Goal: Task Accomplishment & Management: Use online tool/utility

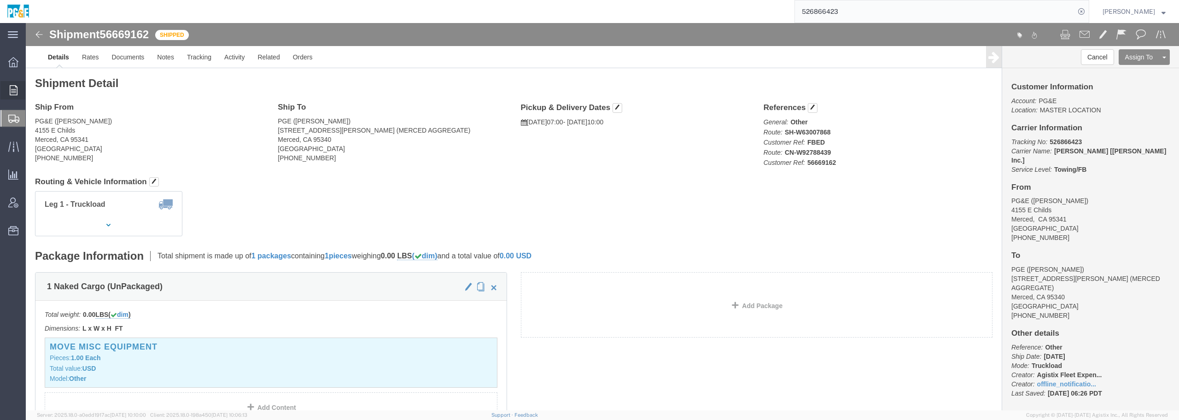
click at [0, 0] on span "Order Manager" at bounding box center [0, 0] width 0 height 0
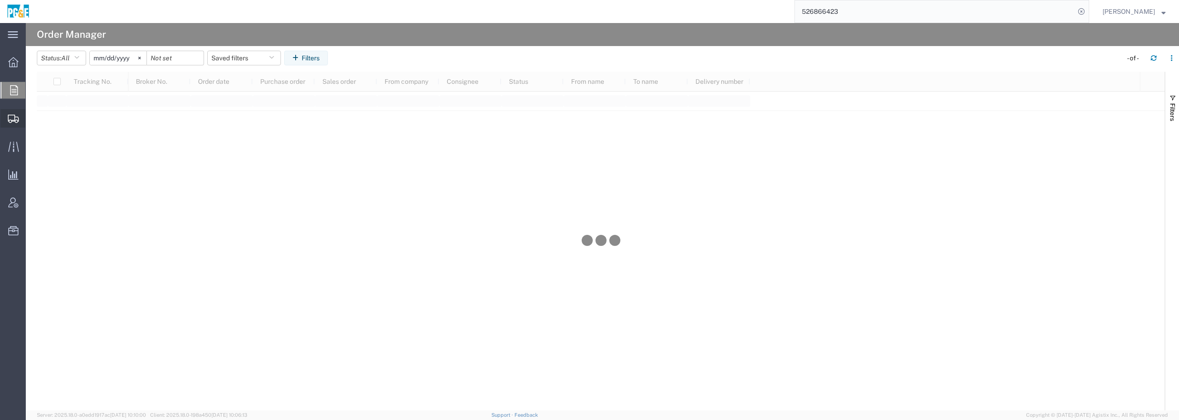
click at [0, 0] on span "Shipment Manager" at bounding box center [0, 0] width 0 height 0
click at [117, 58] on input "[DATE]" at bounding box center [128, 58] width 57 height 14
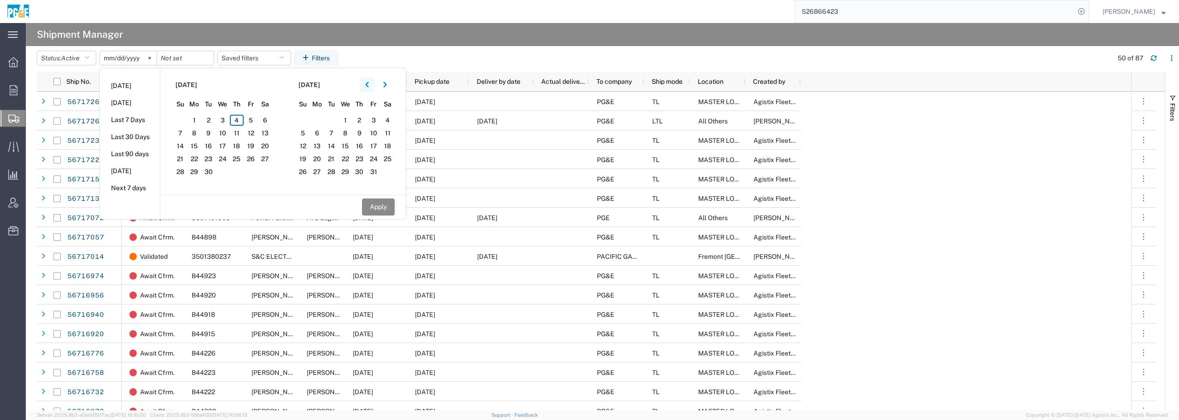
click at [369, 83] on icon "button" at bounding box center [367, 85] width 4 height 6
click at [369, 84] on icon "button" at bounding box center [367, 85] width 4 height 6
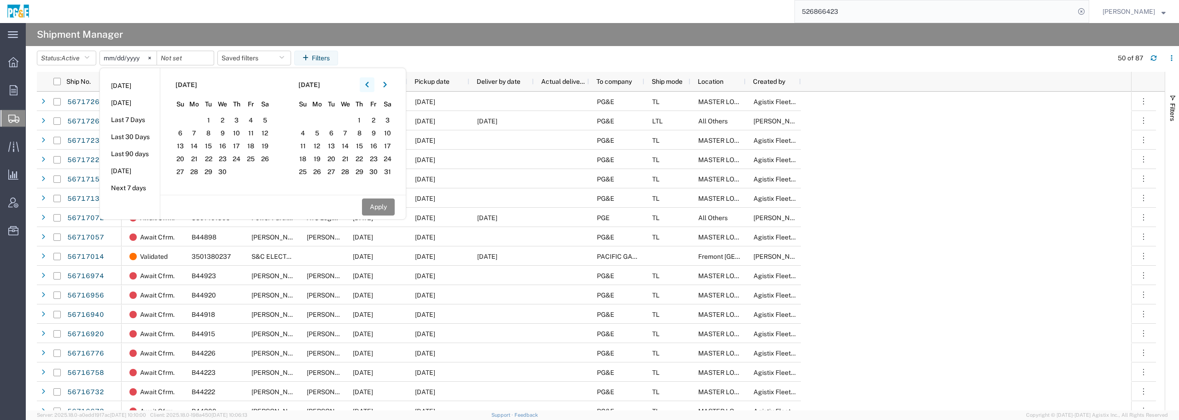
click at [368, 86] on icon "button" at bounding box center [367, 85] width 4 height 6
click at [265, 116] on span "1" at bounding box center [265, 120] width 14 height 11
click at [386, 205] on button "Apply" at bounding box center [378, 207] width 33 height 17
type input "[DATE]"
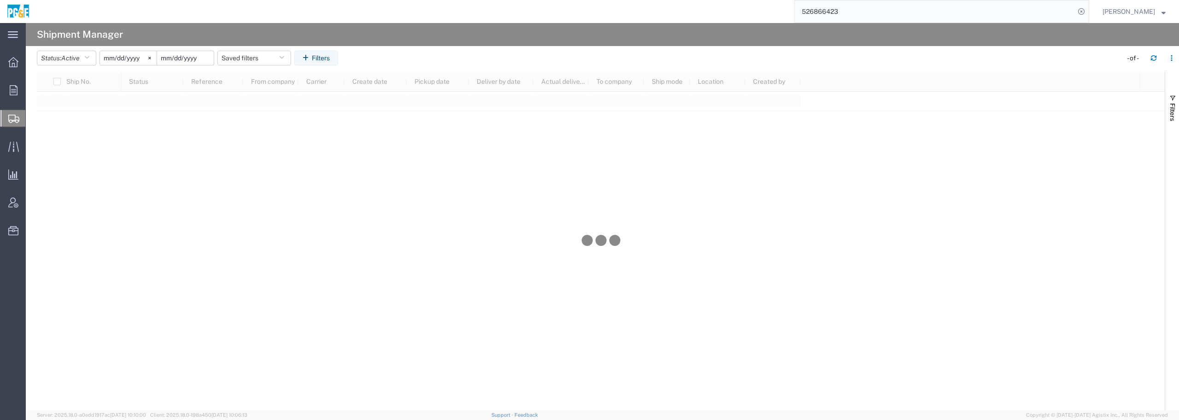
click at [200, 58] on input "date" at bounding box center [185, 58] width 57 height 14
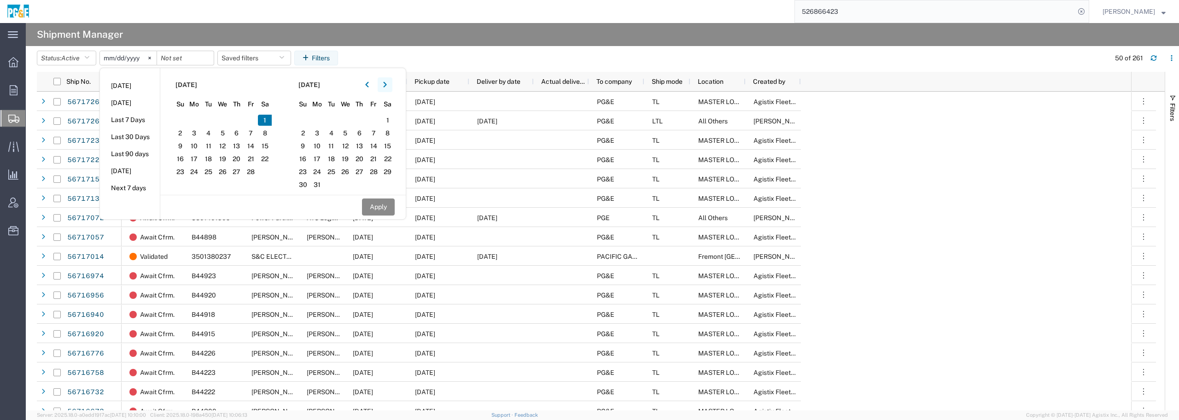
click at [386, 86] on icon "button" at bounding box center [384, 85] width 3 height 6
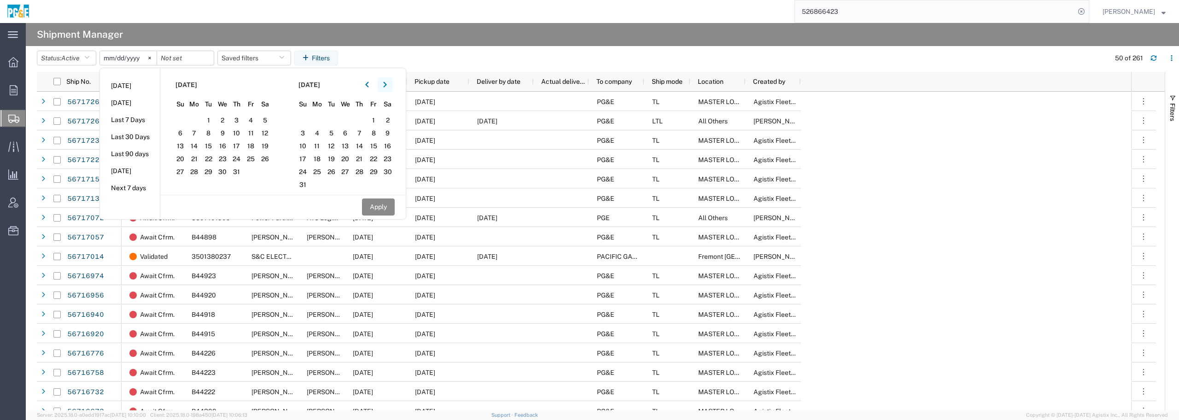
click at [387, 87] on icon "button" at bounding box center [385, 85] width 4 height 6
click at [360, 115] on span "4" at bounding box center [359, 120] width 14 height 11
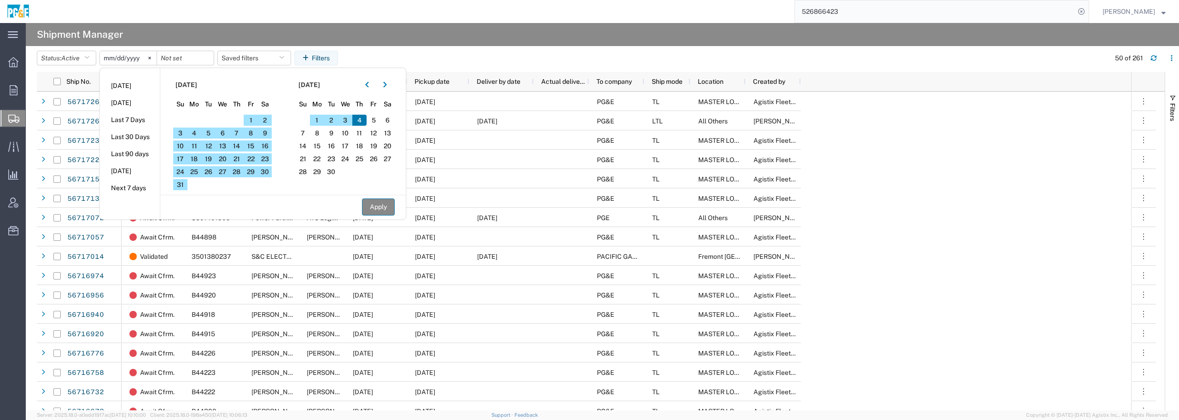
click at [376, 206] on button "Apply" at bounding box center [378, 207] width 33 height 17
type input "[DATE]"
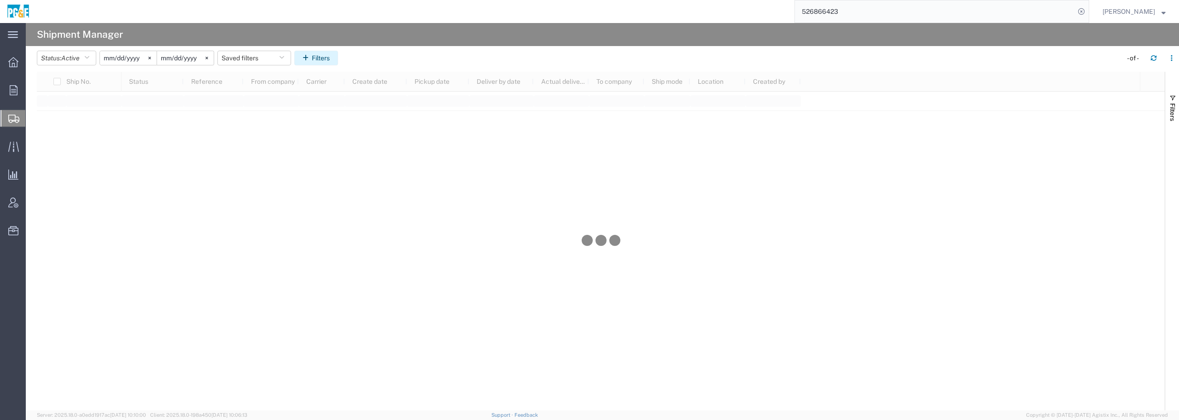
click at [326, 61] on button "Filters" at bounding box center [316, 58] width 44 height 15
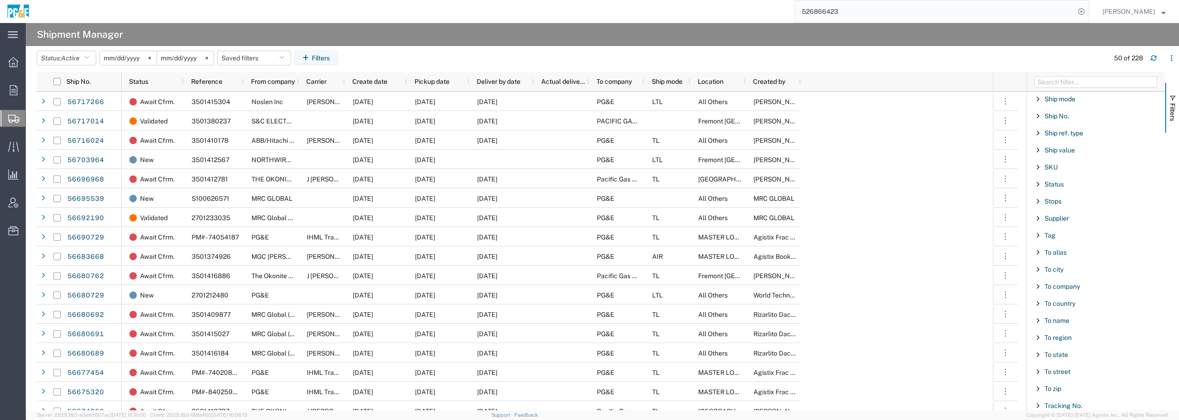
scroll to position [748, 0]
click at [392, 306] on span "To company" at bounding box center [1062, 306] width 35 height 7
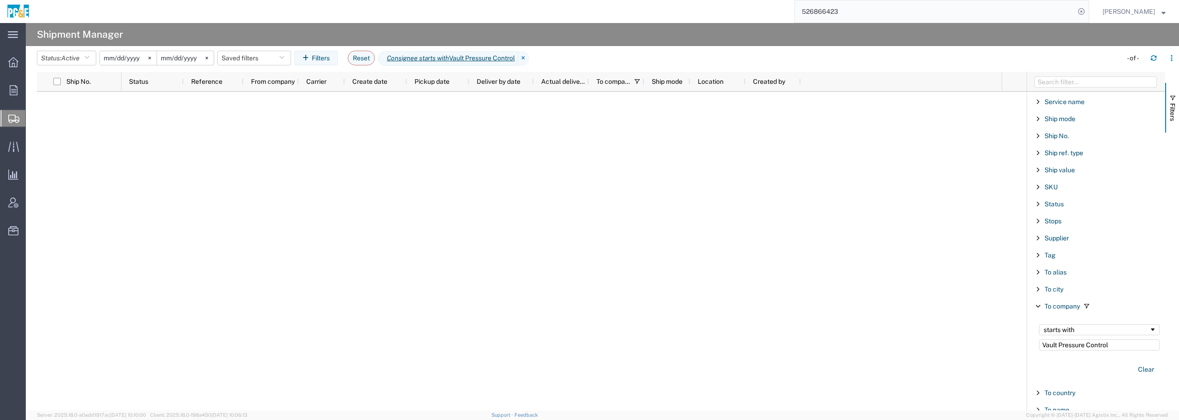
click at [392, 346] on input "Vault Pressure Control" at bounding box center [1099, 344] width 121 height 11
type input "Vault"
